Goal: Information Seeking & Learning: Learn about a topic

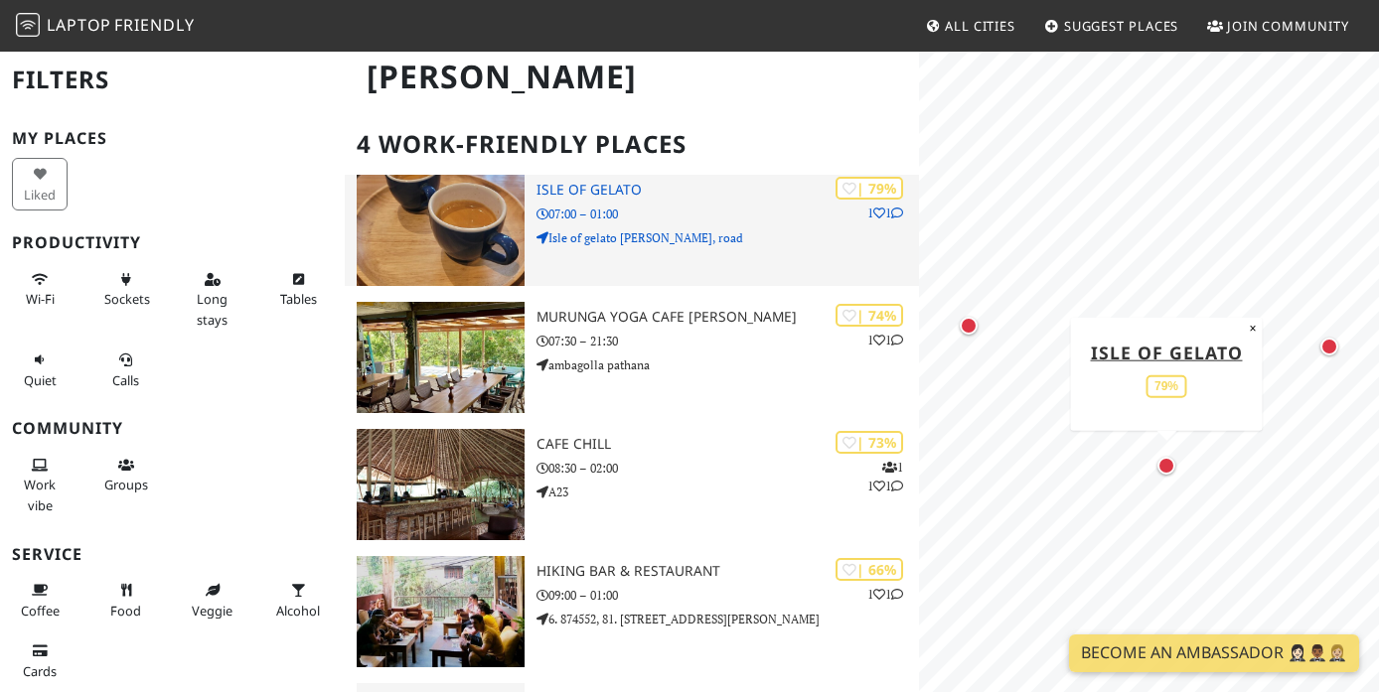
scroll to position [201, 0]
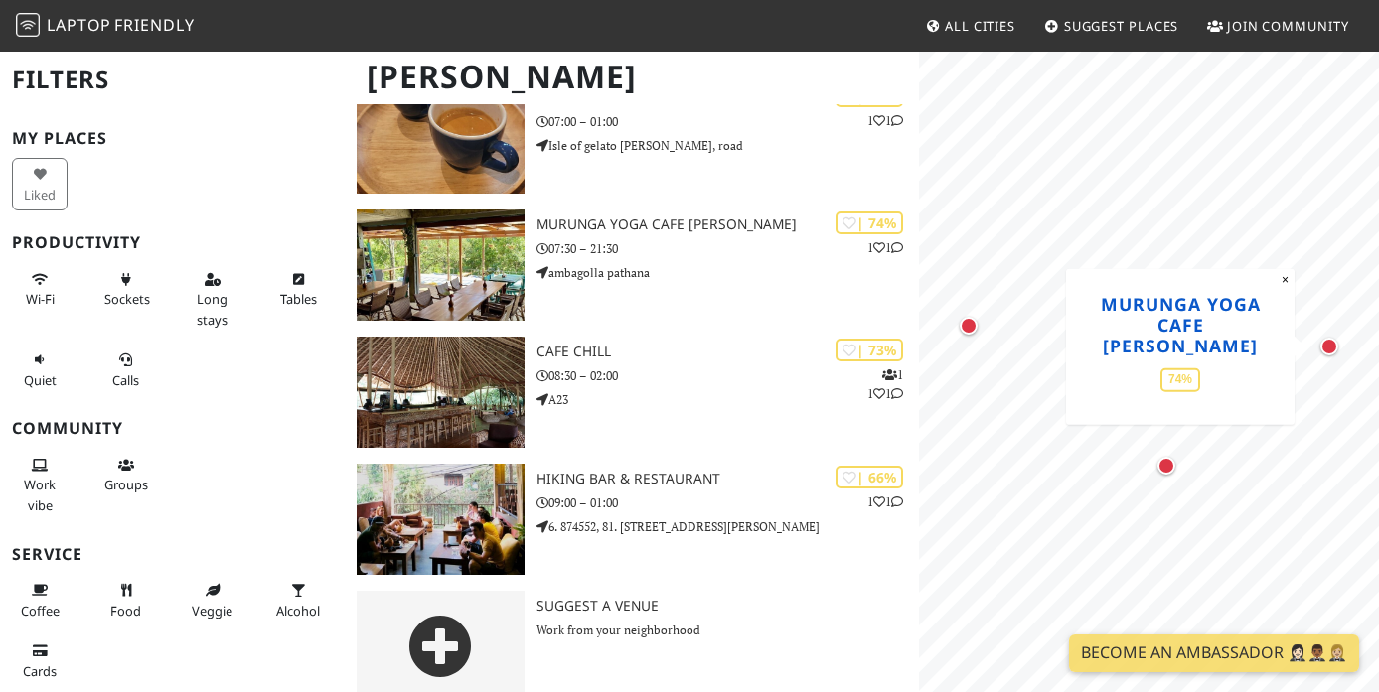
click at [1181, 317] on link "Murunga Yoga Cafe [PERSON_NAME]" at bounding box center [1181, 324] width 160 height 66
